Goal: Contribute content: Add original content to the website for others to see

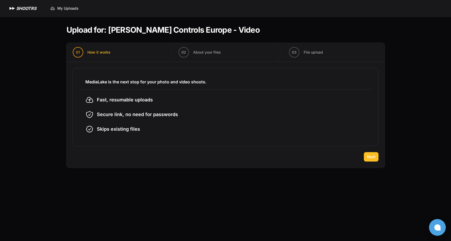
click at [368, 157] on span "Next" at bounding box center [371, 156] width 8 height 5
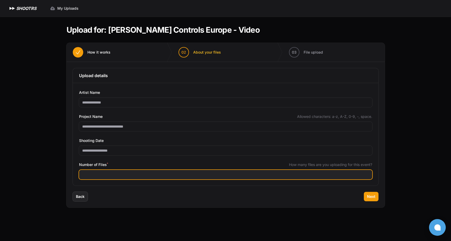
click at [126, 171] on input "Number of Files *" at bounding box center [225, 174] width 293 height 9
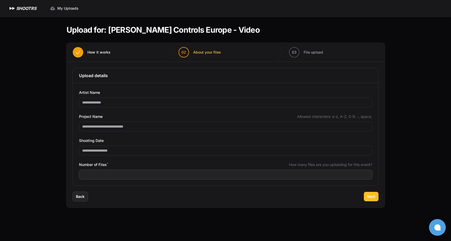
click at [368, 197] on span "Next" at bounding box center [371, 196] width 8 height 5
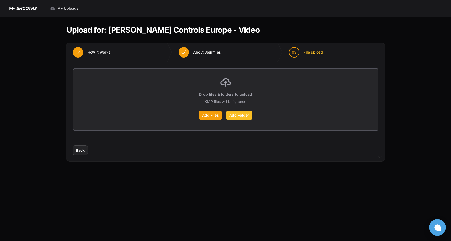
click at [245, 114] on label "Add Folder" at bounding box center [239, 115] width 26 height 9
click at [0, 0] on input "Add Folder" at bounding box center [0, 0] width 0 height 0
click at [80, 152] on span "Back" at bounding box center [80, 150] width 9 height 5
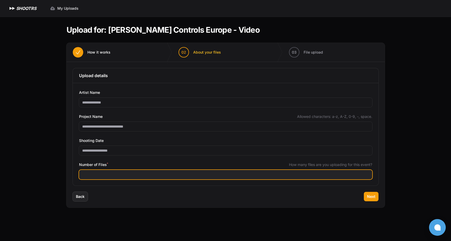
click at [98, 174] on input "***" at bounding box center [225, 174] width 293 height 9
type input "***"
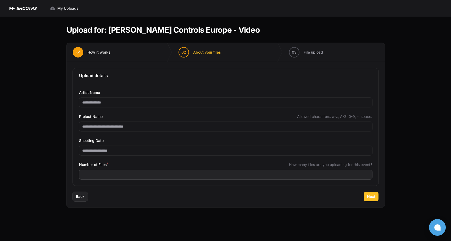
click at [373, 200] on button "Next" at bounding box center [371, 196] width 15 height 9
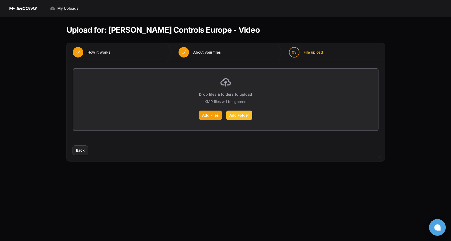
click at [240, 116] on label "Add Folder" at bounding box center [239, 115] width 26 height 9
click at [0, 0] on input "Add Folder" at bounding box center [0, 0] width 0 height 0
